Goal: Task Accomplishment & Management: Manage account settings

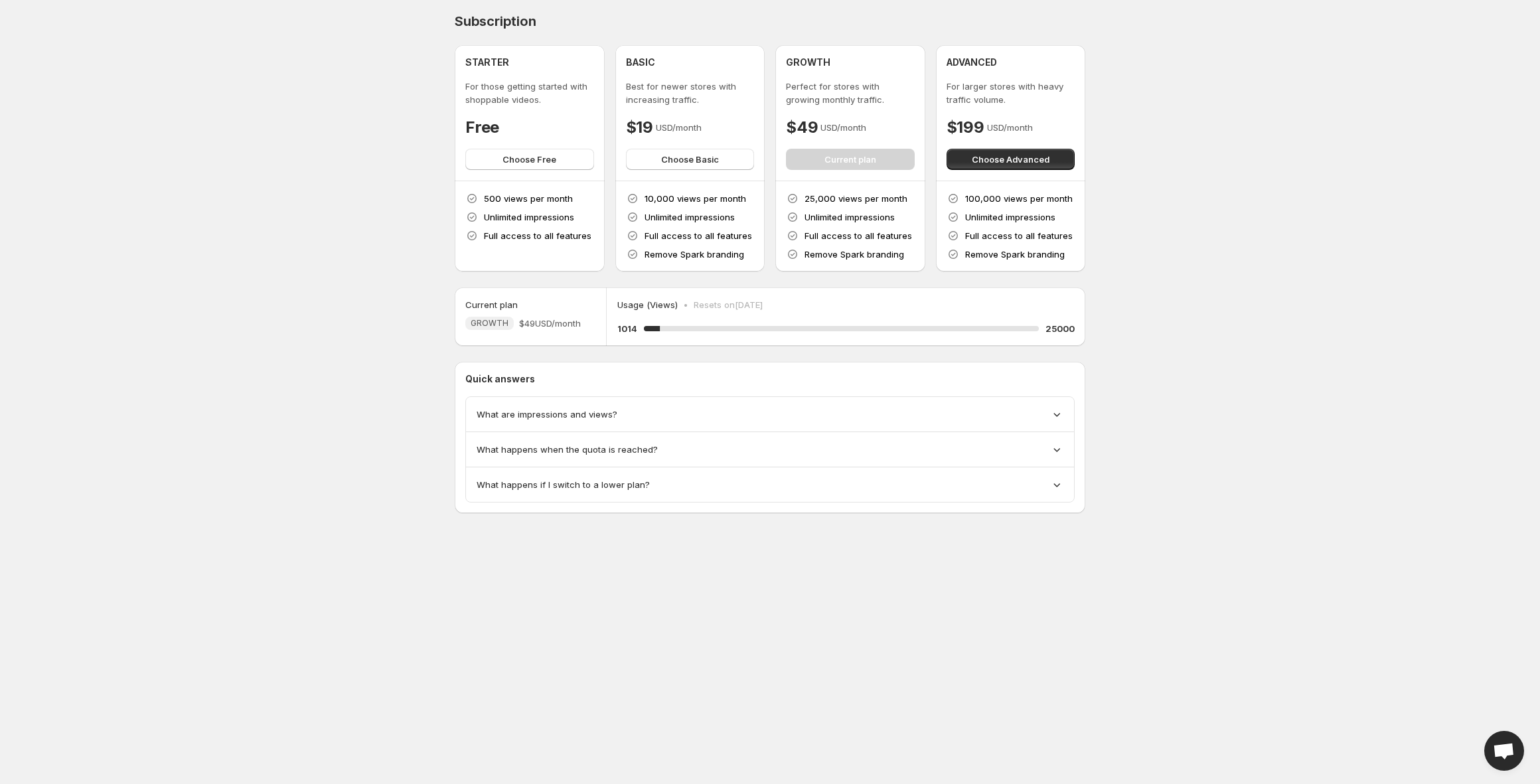
click at [1065, 38] on div "Subscription STARTER For those getting started with shoppable videos. Free Choo…" at bounding box center [770, 142] width 630 height 258
click at [843, 160] on div "GROWTH Perfect for stores with growing monthly traffic. $49 USD/month Current p…" at bounding box center [850, 112] width 128 height 114
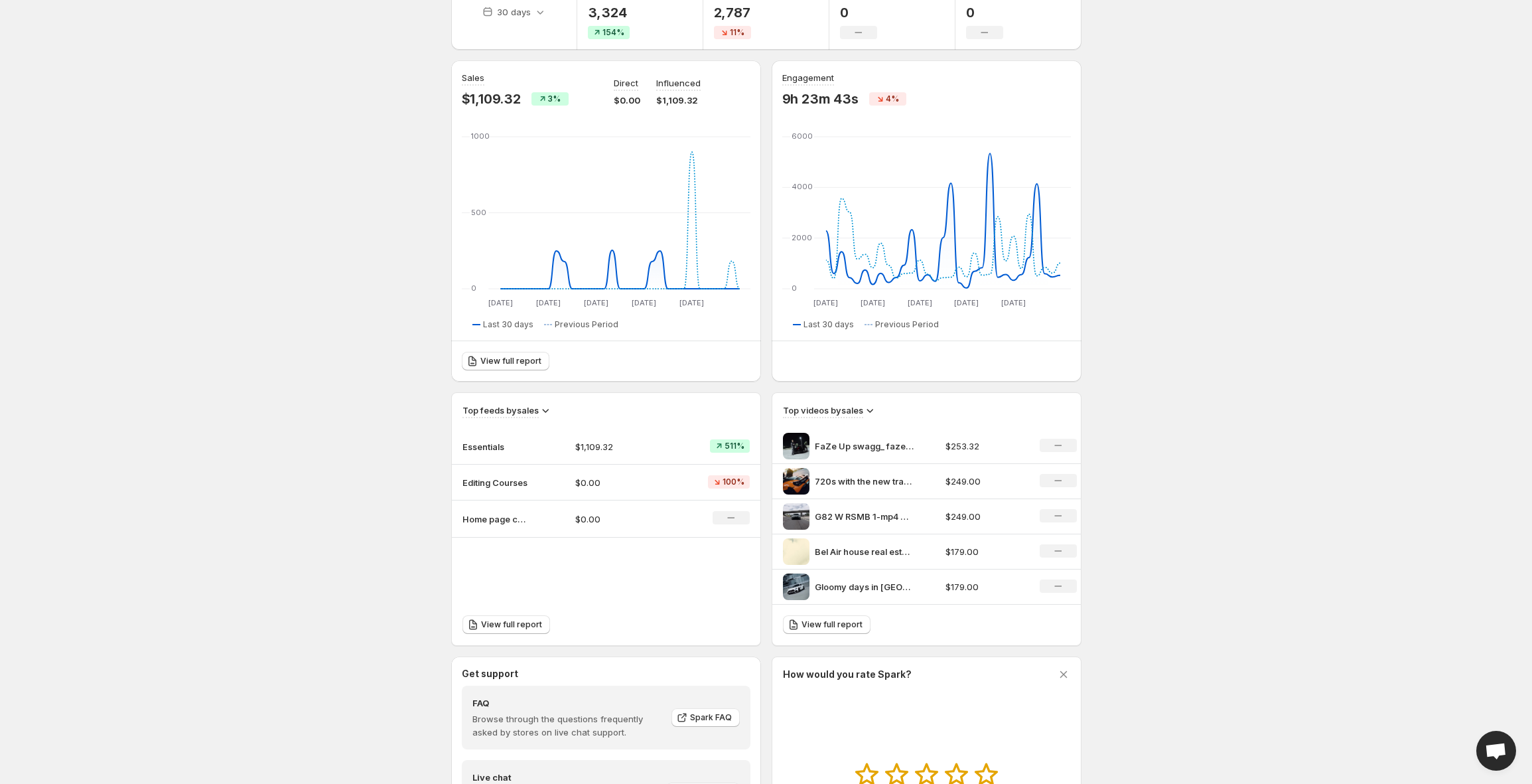
scroll to position [110, 0]
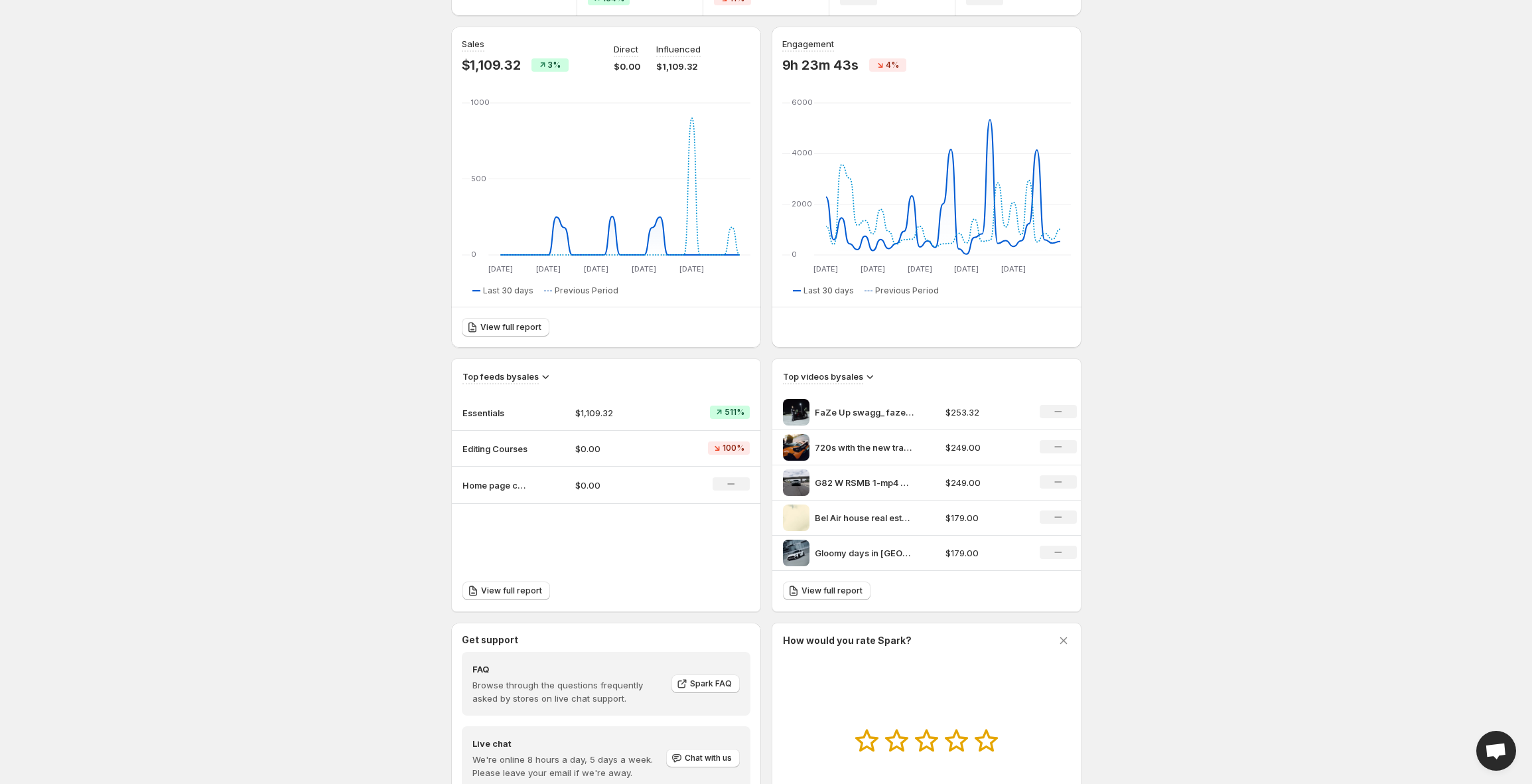
click at [624, 416] on p "$1,109.32" at bounding box center [621, 412] width 92 height 13
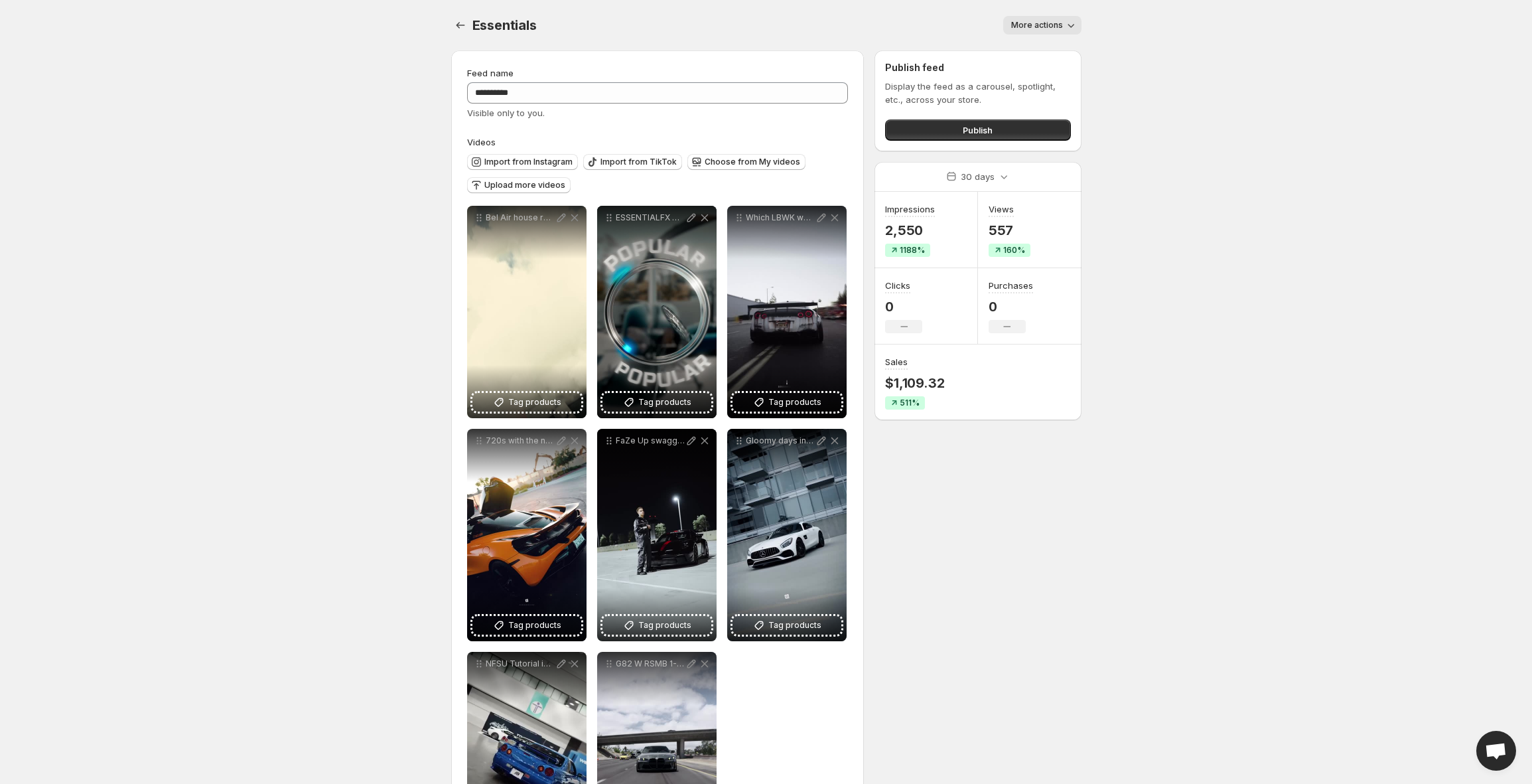
click at [969, 349] on div "Sales $1,109.32 511%" at bounding box center [926, 381] width 104 height 75
click at [466, 22] on icon "Settings" at bounding box center [460, 25] width 13 height 13
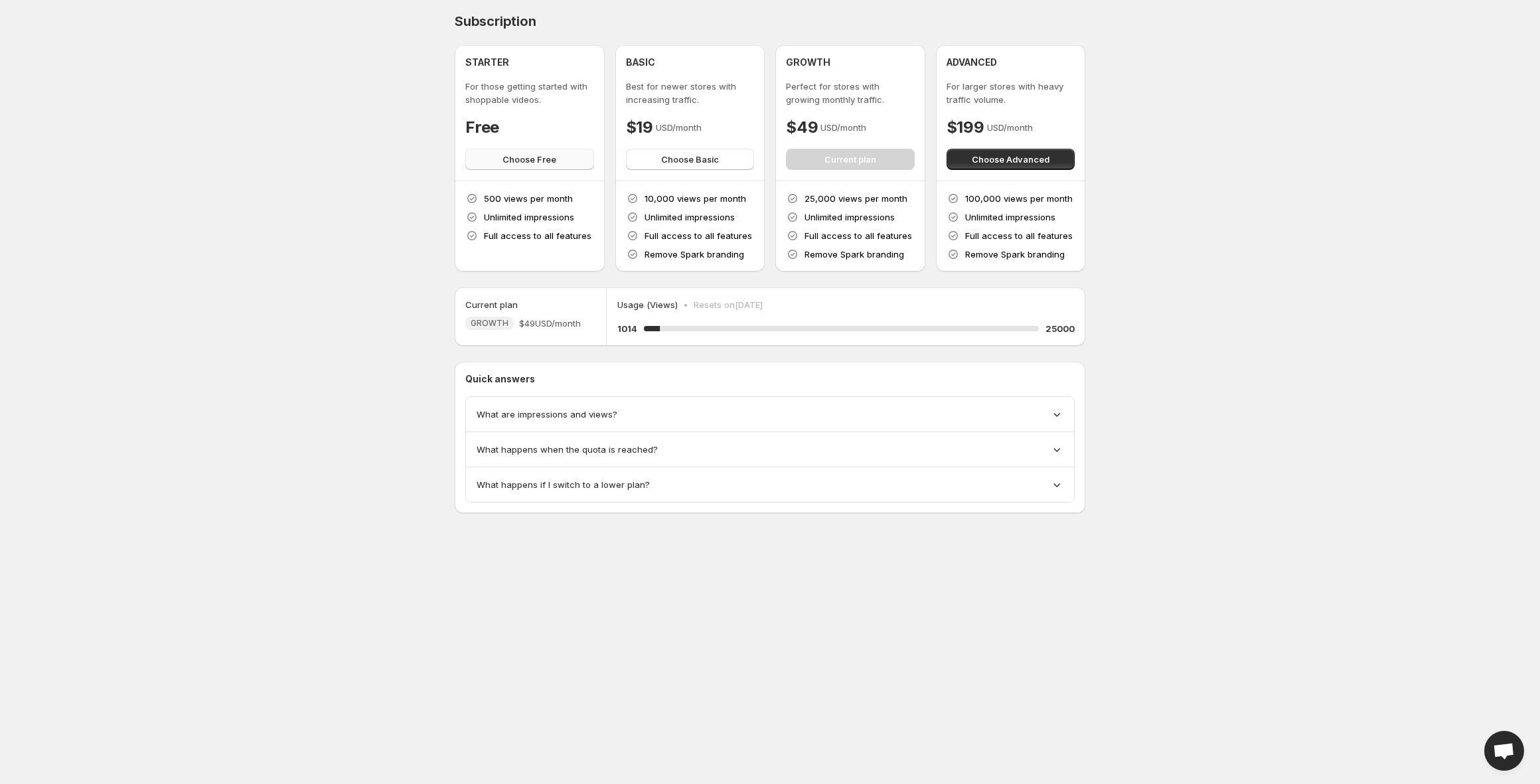
click at [557, 161] on button "Choose Free" at bounding box center [529, 159] width 128 height 21
